Goal: Information Seeking & Learning: Find contact information

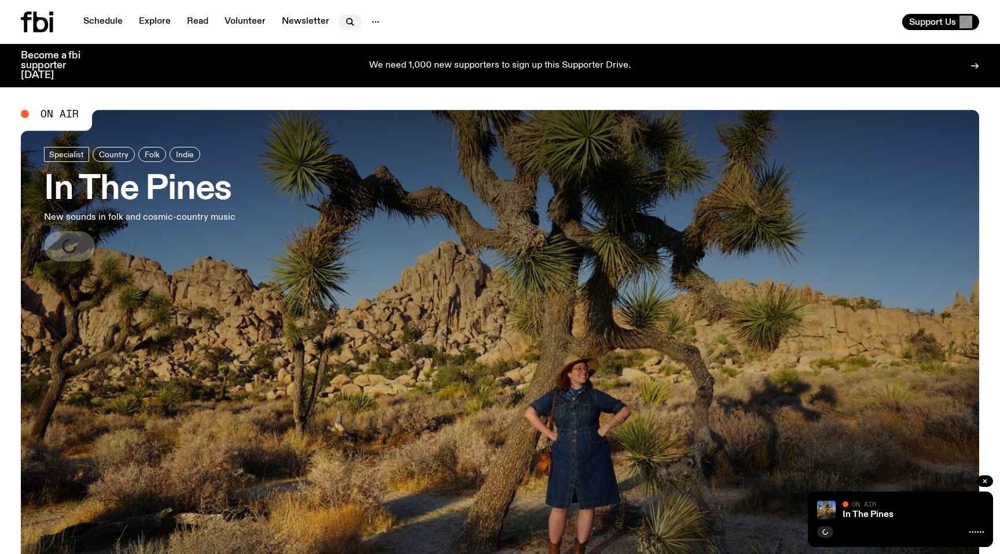
click at [347, 21] on icon "button" at bounding box center [350, 22] width 14 height 14
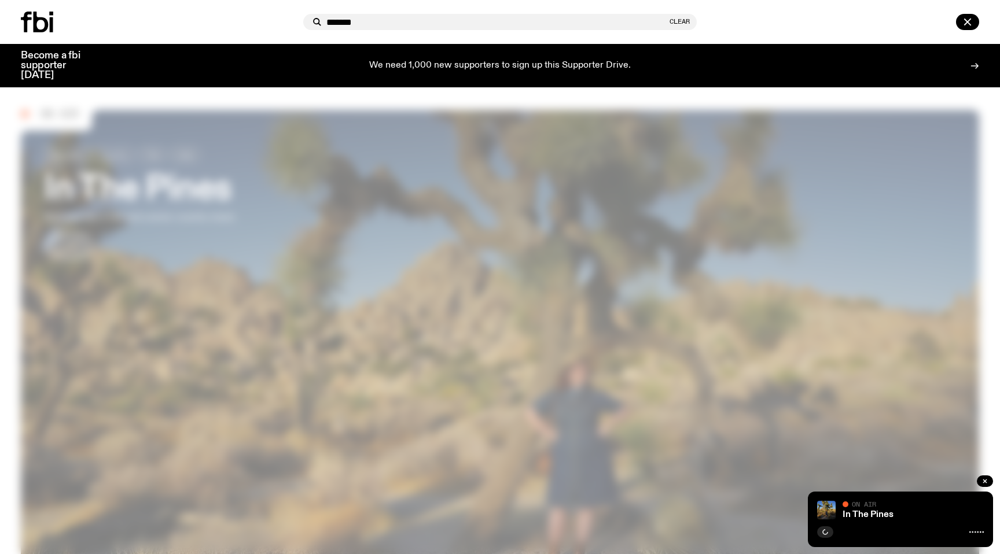
type input "*******"
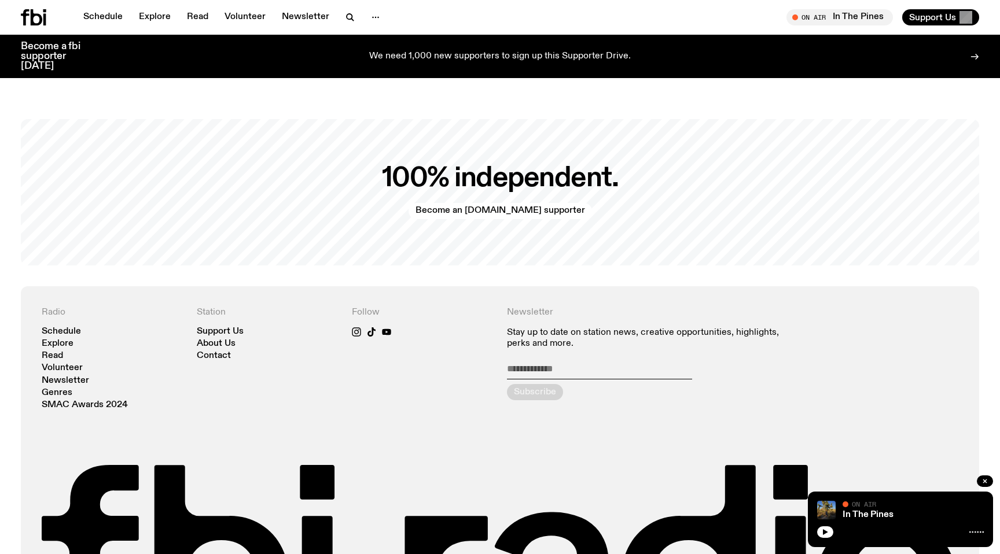
scroll to position [2659, 0]
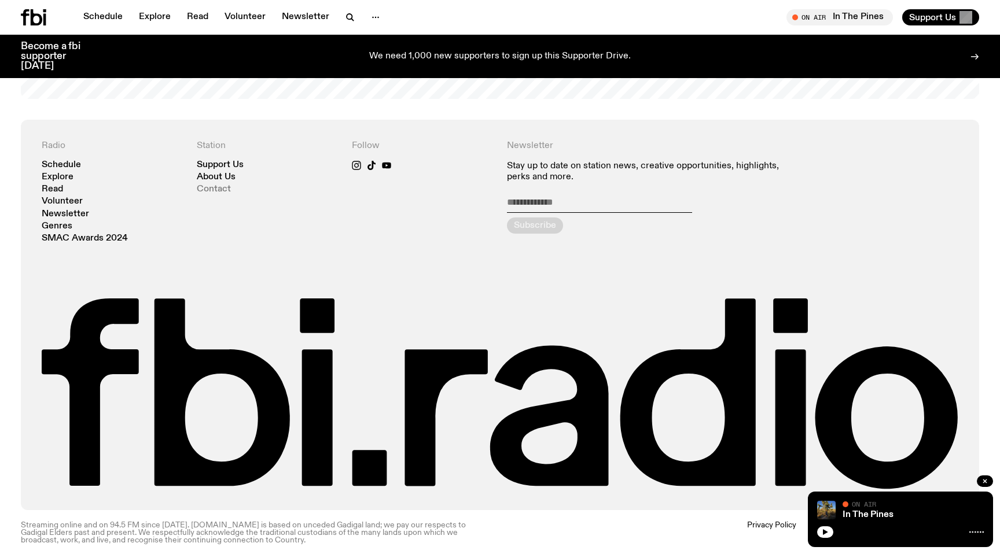
click at [217, 185] on link "Contact" at bounding box center [214, 189] width 34 height 9
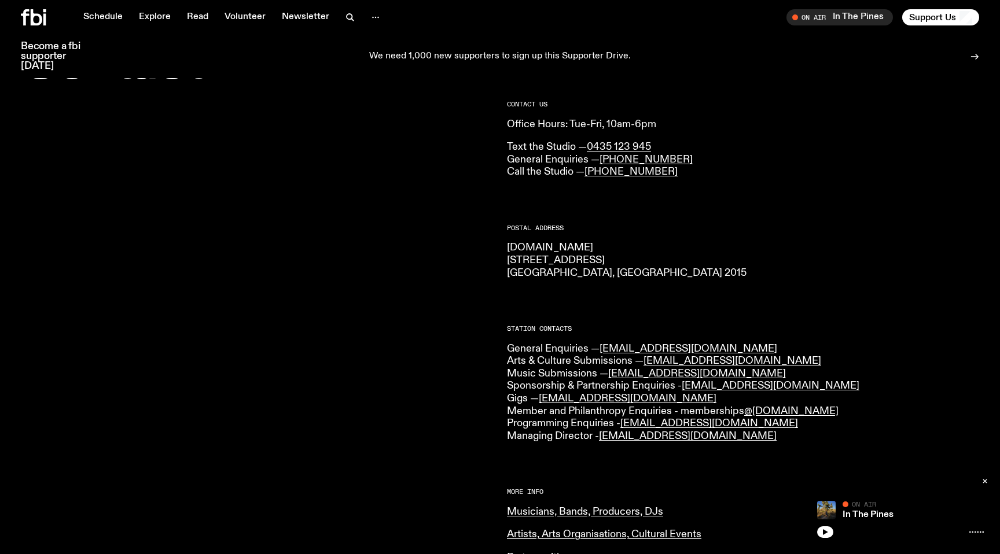
scroll to position [59, 0]
click at [478, 368] on div at bounding box center [257, 441] width 472 height 678
copy link "[EMAIL_ADDRESS][DOMAIN_NAME]"
click at [576, 444] on p "General Enquiries — [EMAIL_ADDRESS][DOMAIN_NAME] Arts & Culture Submissions — […" at bounding box center [743, 394] width 472 height 100
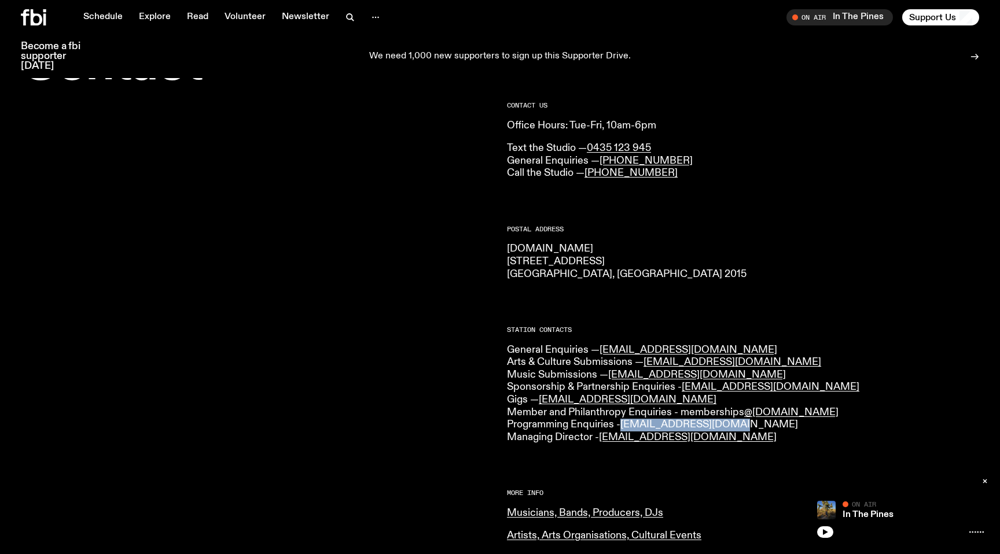
copy link "[EMAIL_ADDRESS][DOMAIN_NAME]"
click at [745, 203] on div "CONTACT US Office Hours: Tue-Fri, 10am-6pm Text the Studio — 0435 123 945 Gener…" at bounding box center [743, 441] width 472 height 678
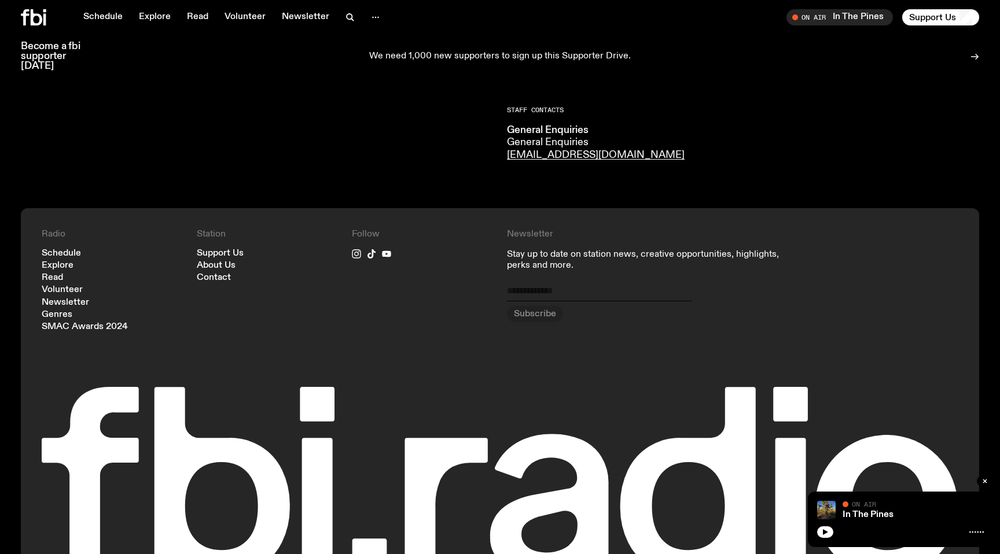
scroll to position [708, 0]
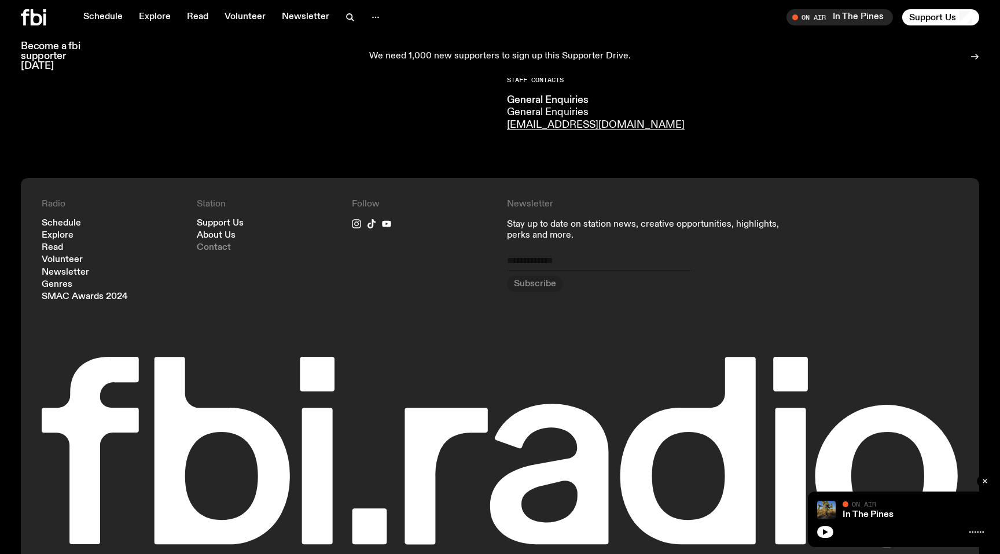
click at [207, 249] on link "Contact" at bounding box center [214, 248] width 34 height 9
click at [495, 280] on div "Radio Schedule Explore Read Volunteer Newsletter Genres SMAC Awards 2024 Statio…" at bounding box center [500, 373] width 917 height 349
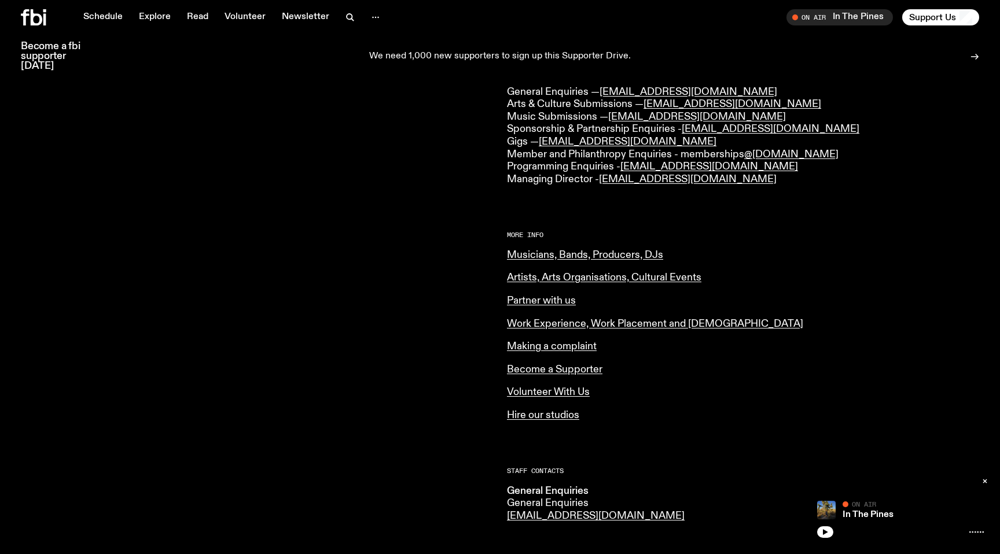
scroll to position [340, 0]
